Goal: Task Accomplishment & Management: Manage account settings

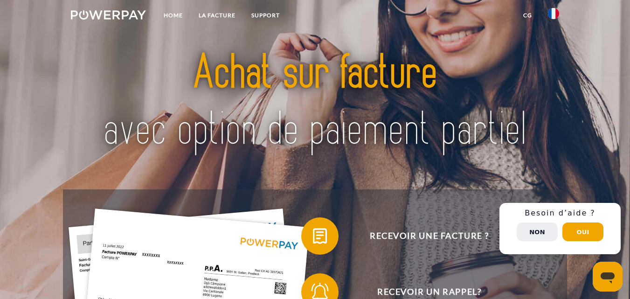
click at [539, 231] on button "Non" at bounding box center [536, 231] width 41 height 19
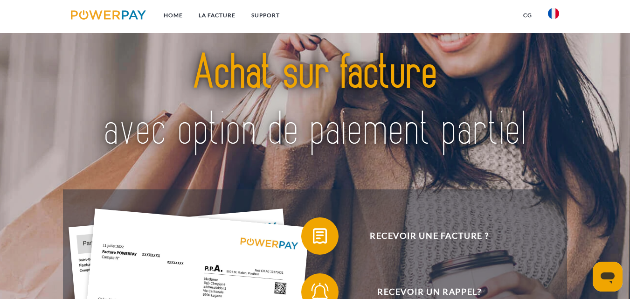
scroll to position [261, 0]
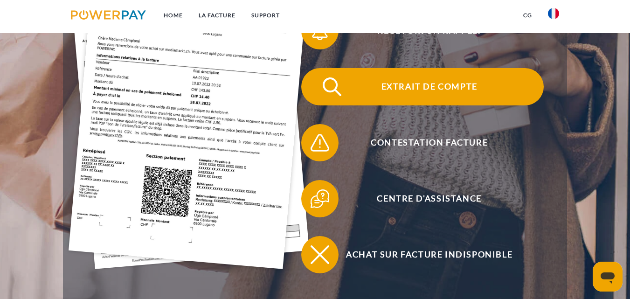
click at [403, 87] on span "Extrait de compte" at bounding box center [429, 86] width 228 height 37
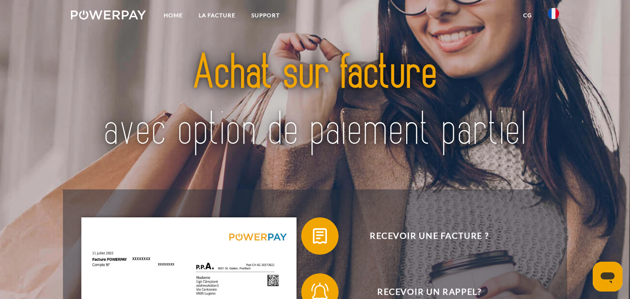
scroll to position [261, 0]
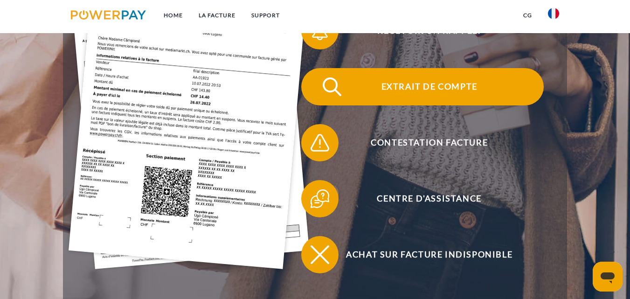
click at [413, 81] on span "Extrait de compte" at bounding box center [429, 86] width 228 height 37
